Goal: Navigation & Orientation: Find specific page/section

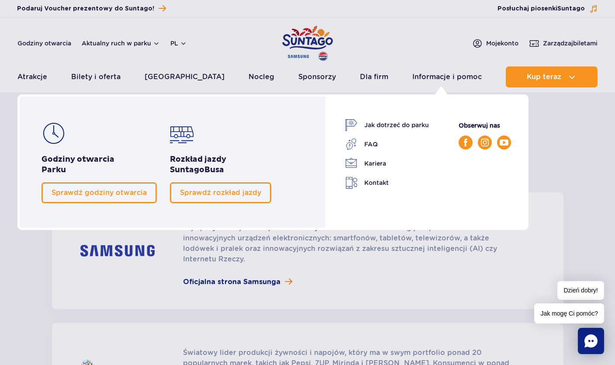
click at [377, 145] on link "FAQ" at bounding box center [387, 144] width 84 height 12
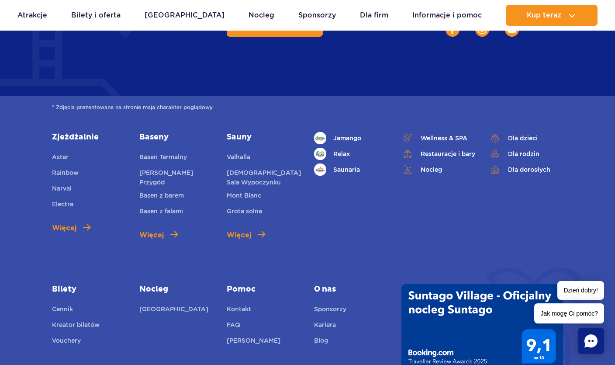
scroll to position [3019, 0]
click at [334, 284] on span "O nas" at bounding box center [351, 289] width 74 height 10
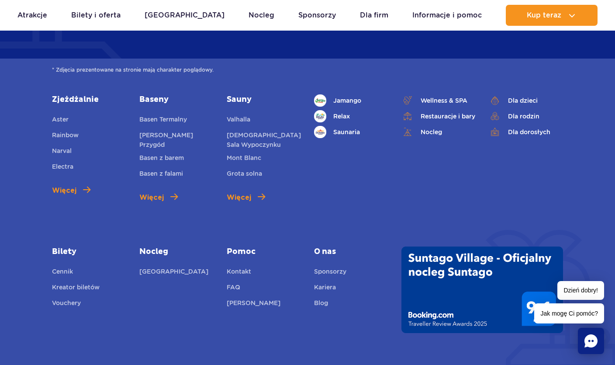
scroll to position [3057, 0]
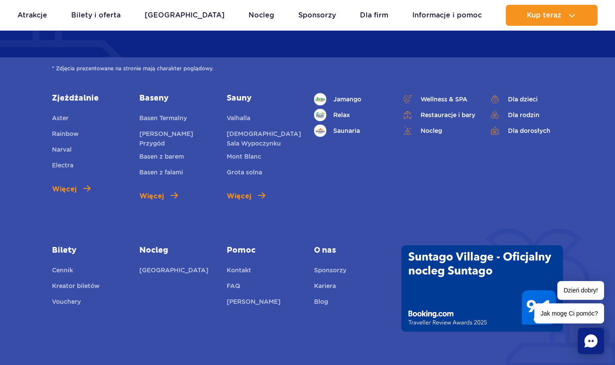
click at [328, 297] on link "Blog" at bounding box center [321, 303] width 14 height 12
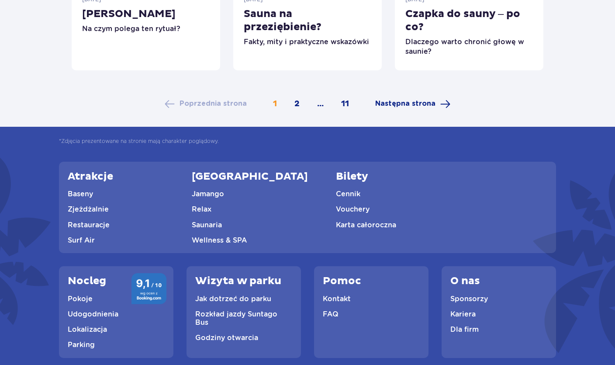
scroll to position [617, 0]
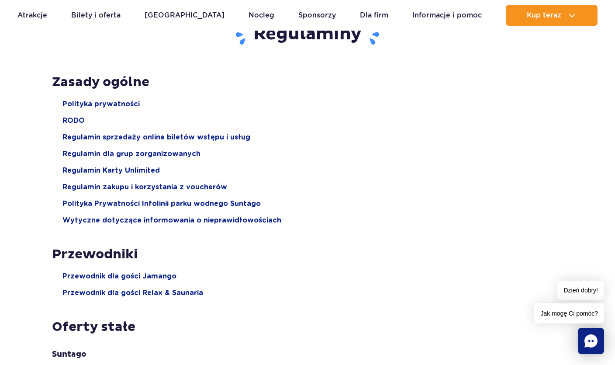
scroll to position [86, 0]
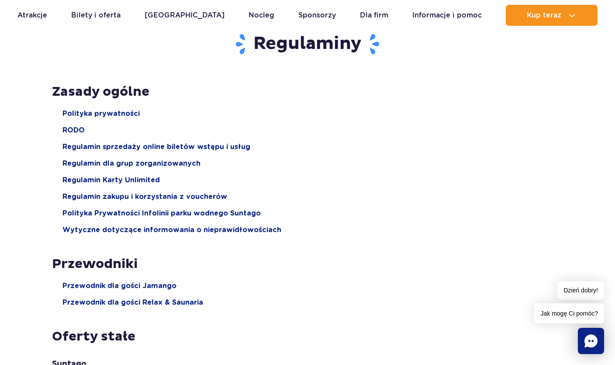
click at [82, 132] on span "RODO" at bounding box center [74, 130] width 22 height 10
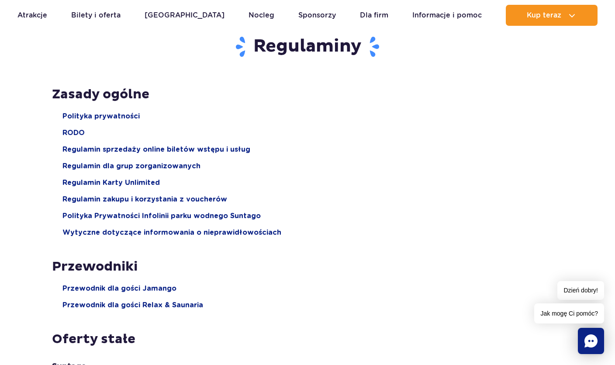
scroll to position [70, 0]
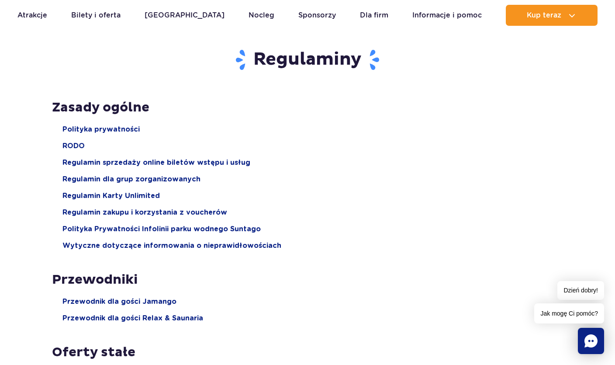
click at [119, 128] on span "Polityka prywatności" at bounding box center [101, 130] width 77 height 10
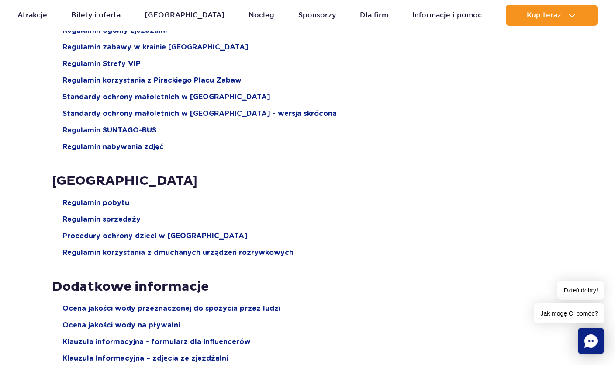
scroll to position [1125, 0]
